Goal: Transaction & Acquisition: Purchase product/service

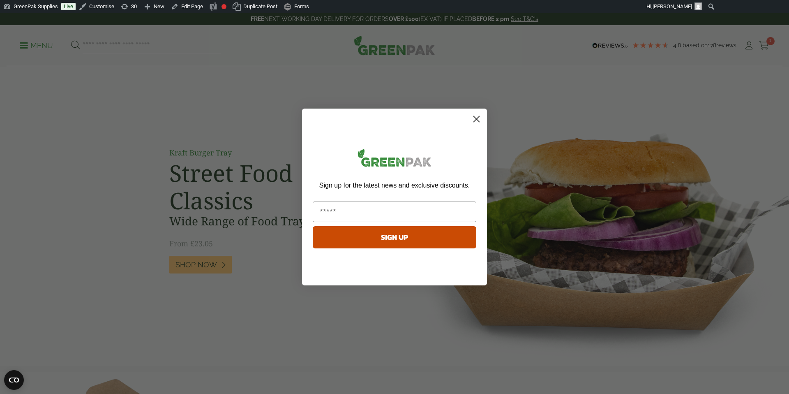
click at [474, 118] on circle "Close dialog" at bounding box center [477, 119] width 14 height 14
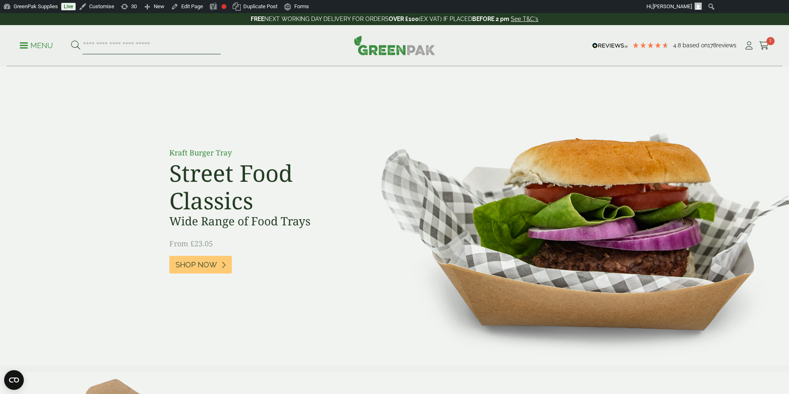
click at [117, 44] on input "search" at bounding box center [152, 45] width 138 height 17
type input "**********"
click at [71, 40] on button at bounding box center [75, 45] width 9 height 11
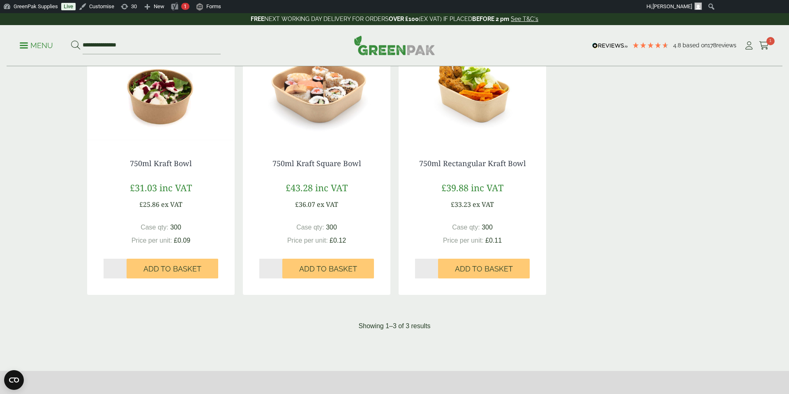
scroll to position [164, 0]
click at [170, 166] on link "750ml Kraft Bowl" at bounding box center [161, 164] width 62 height 10
click at [159, 162] on link "750ml Kraft Bowl" at bounding box center [161, 164] width 62 height 10
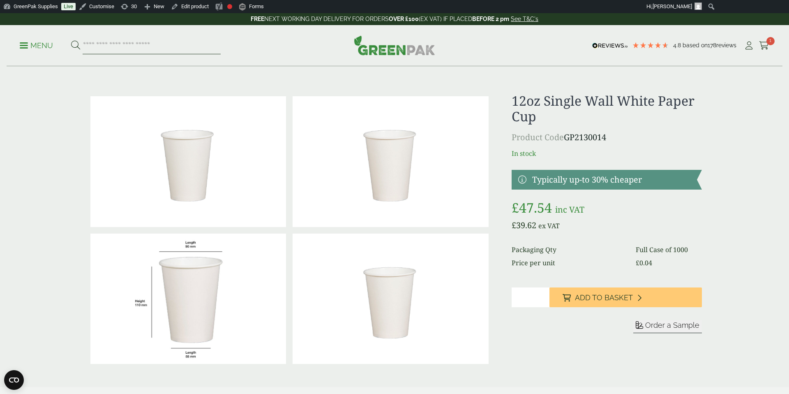
click at [131, 48] on input "search" at bounding box center [152, 45] width 138 height 17
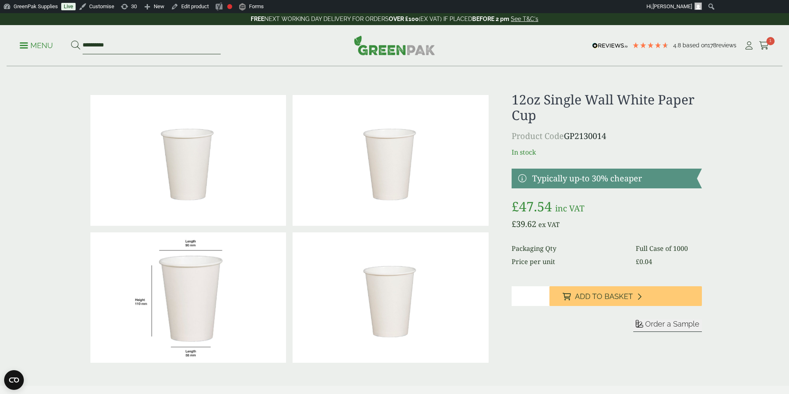
type input "**********"
click at [71, 40] on button at bounding box center [75, 45] width 9 height 11
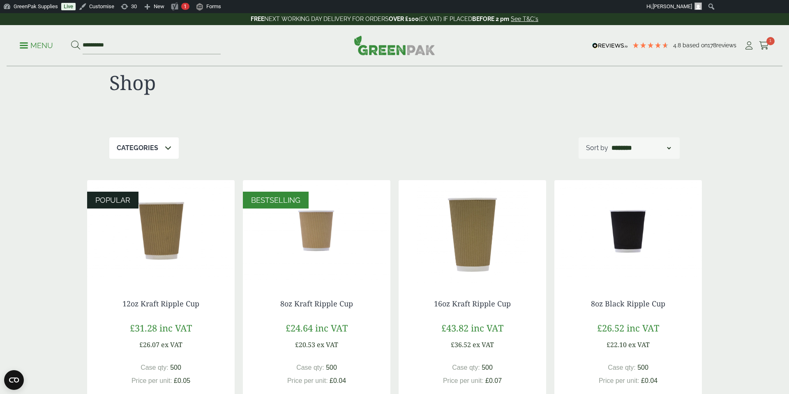
scroll to position [54, 0]
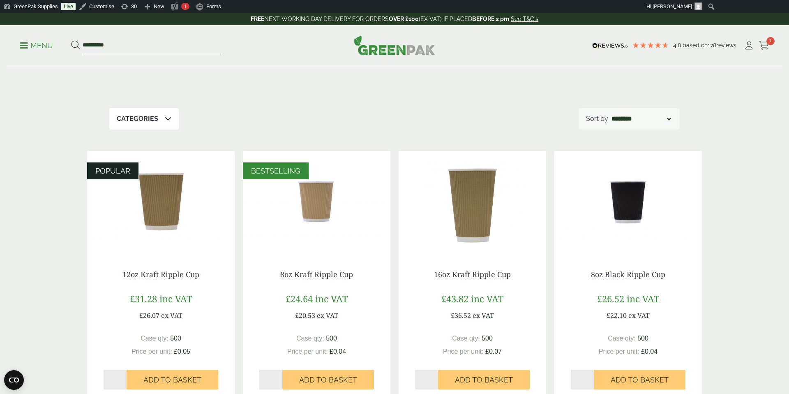
click at [173, 213] on img at bounding box center [160, 202] width 147 height 103
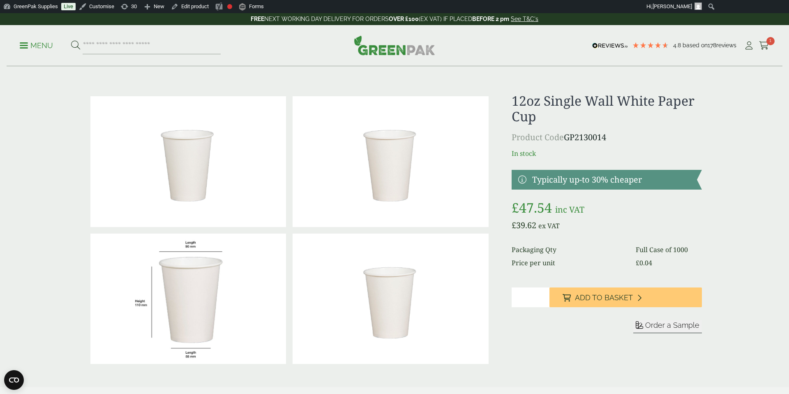
click at [39, 42] on p "Menu" at bounding box center [36, 46] width 33 height 10
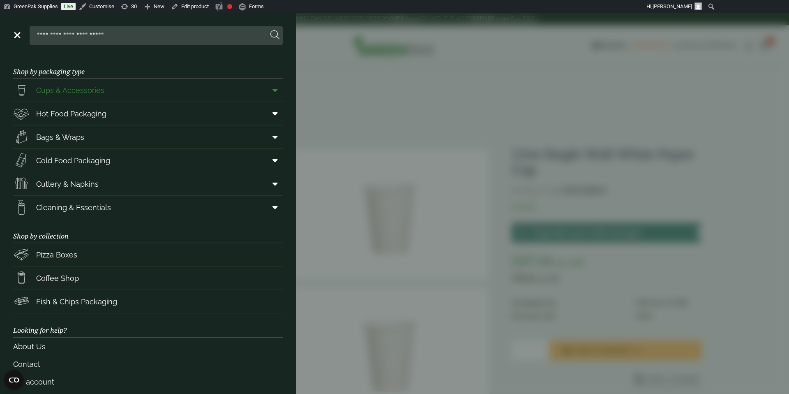
click at [73, 92] on span "Cups & Accessories" at bounding box center [70, 90] width 68 height 11
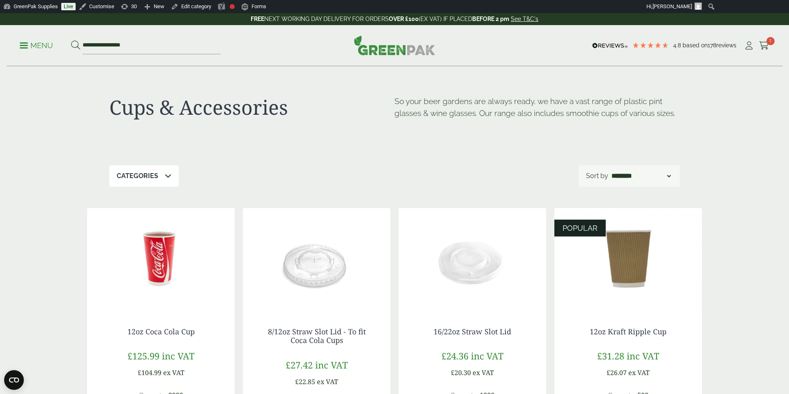
click at [157, 258] on img at bounding box center [160, 259] width 147 height 103
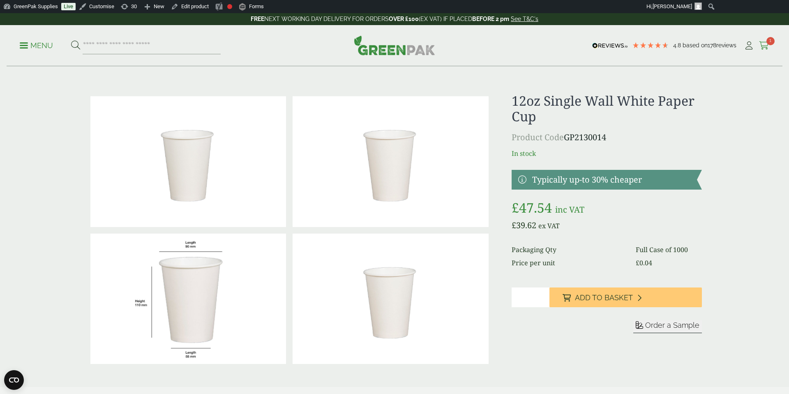
click at [765, 41] on icon at bounding box center [764, 45] width 10 height 8
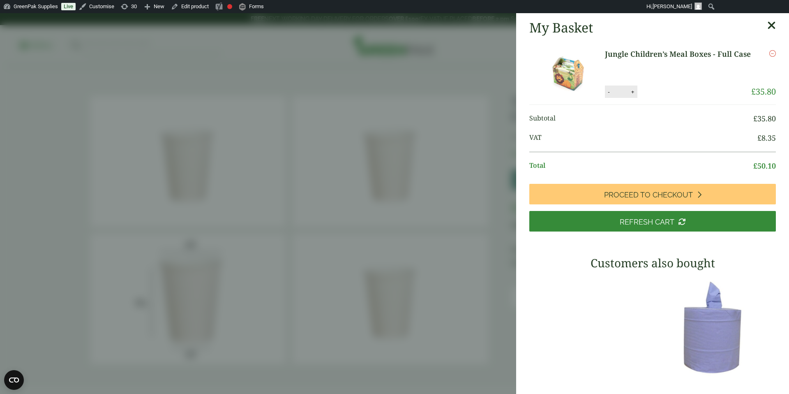
click at [566, 79] on img at bounding box center [568, 72] width 74 height 49
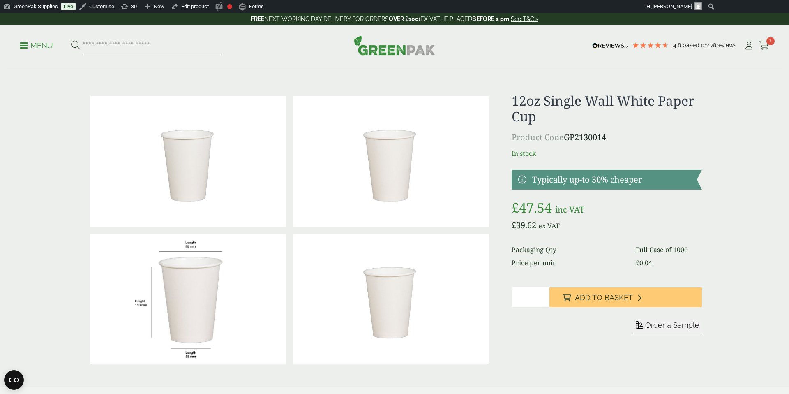
click at [34, 49] on p "Menu" at bounding box center [36, 46] width 33 height 10
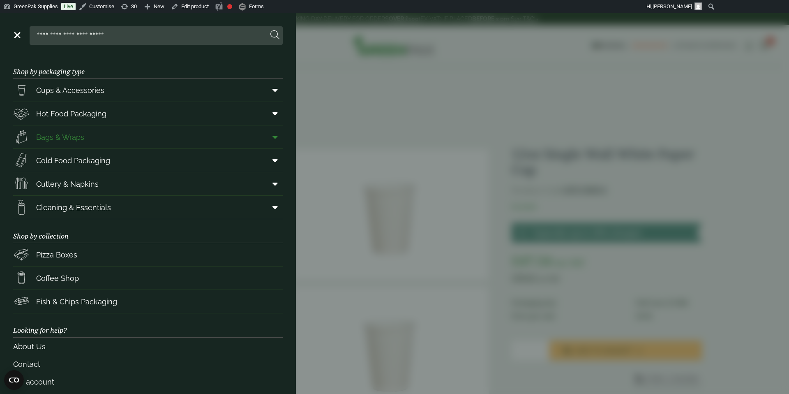
click at [58, 137] on span "Bags & Wraps" at bounding box center [60, 136] width 48 height 11
